Goal: Task Accomplishment & Management: Use online tool/utility

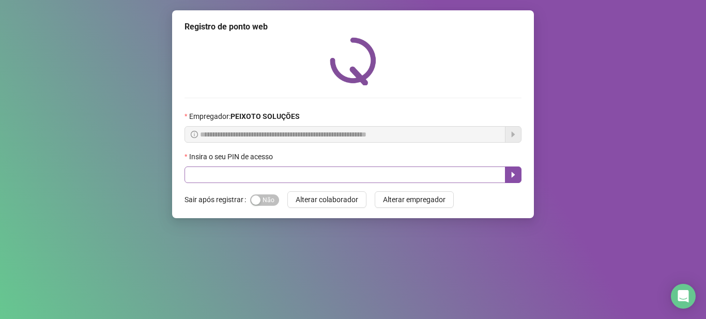
click at [410, 166] on div "Insira o seu PIN de acesso" at bounding box center [352, 167] width 337 height 32
click at [411, 166] on input "text" at bounding box center [344, 174] width 321 height 17
type input "*****"
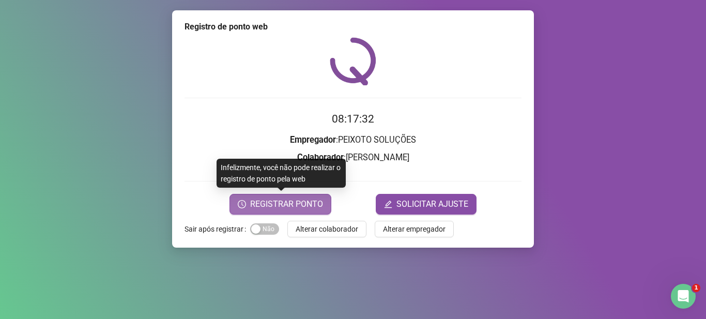
click at [271, 206] on span "REGISTRAR PONTO" at bounding box center [286, 204] width 73 height 12
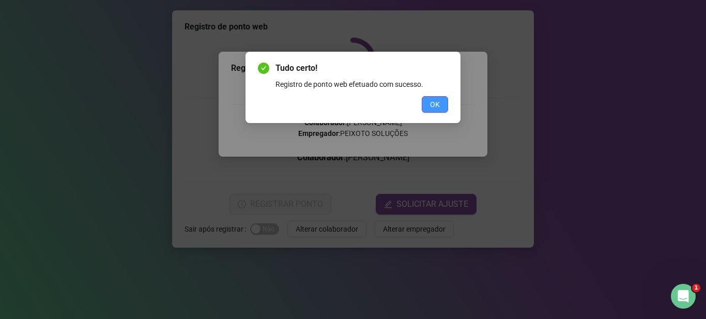
click at [431, 105] on span "OK" at bounding box center [435, 104] width 10 height 11
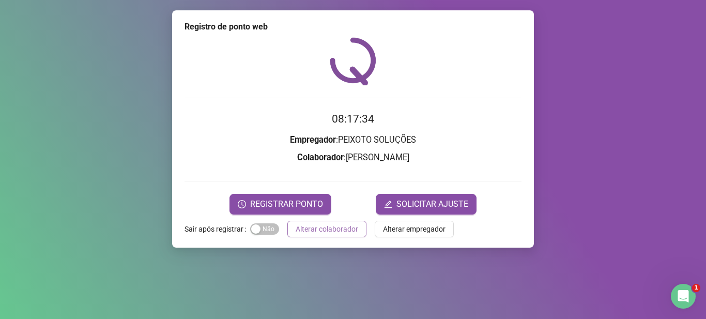
click at [330, 226] on span "Alterar colaborador" at bounding box center [327, 228] width 63 height 11
